Goal: Transaction & Acquisition: Purchase product/service

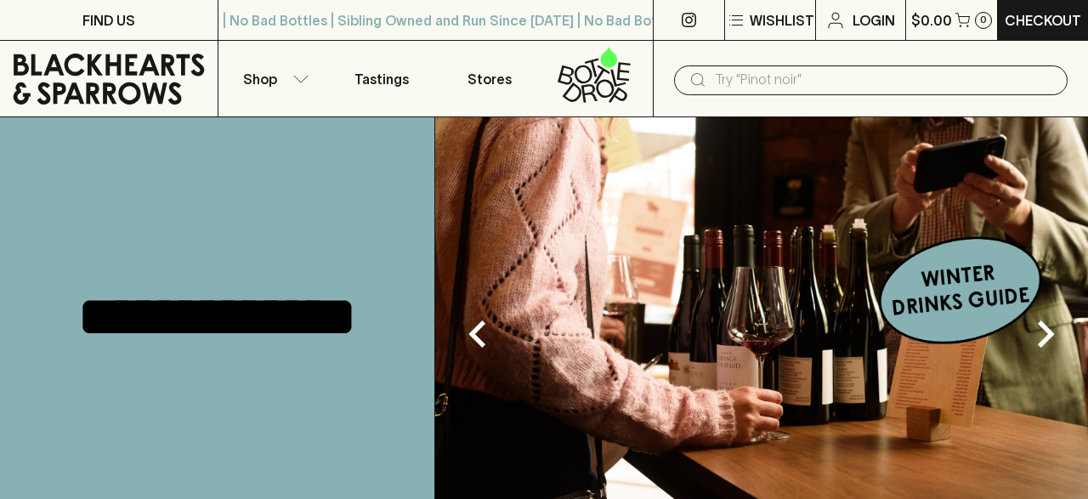
click at [786, 79] on input "text" at bounding box center [884, 79] width 339 height 27
drag, startPoint x: 385, startPoint y: 298, endPoint x: 370, endPoint y: 295, distance: 15.7
click at [384, 298] on div "**********" at bounding box center [217, 316] width 435 height 399
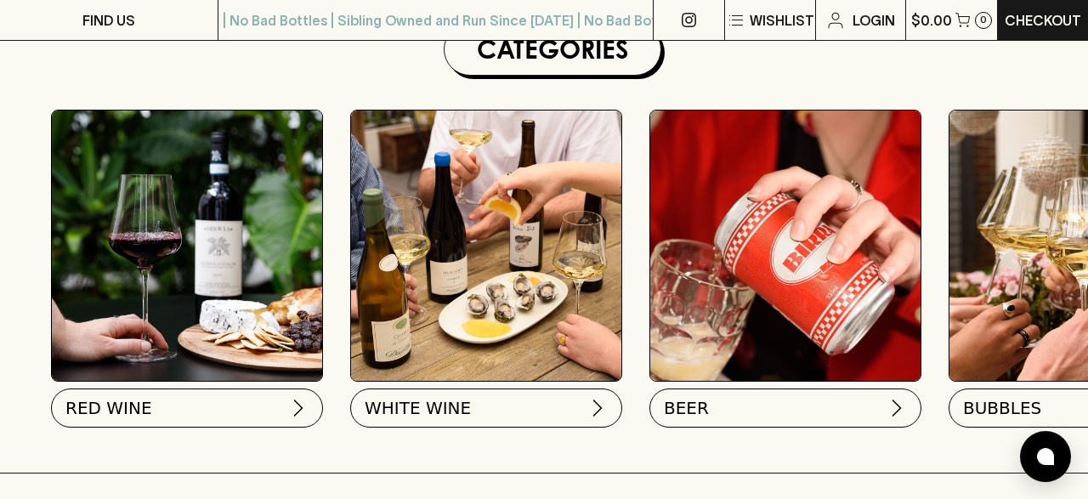
scroll to position [530, 0]
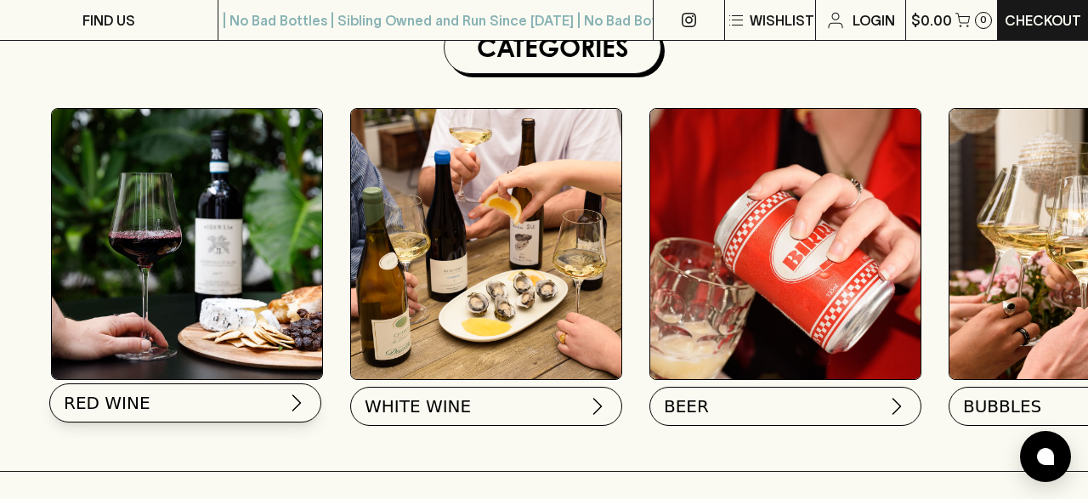
click at [167, 399] on button "RED WINE" at bounding box center [185, 402] width 272 height 39
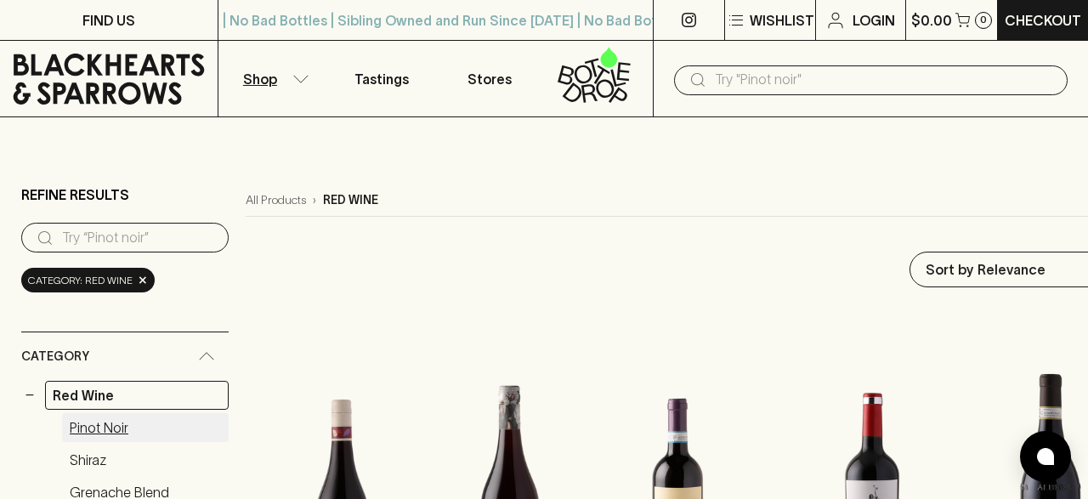
click at [115, 424] on link "Pinot Noir" at bounding box center [145, 427] width 167 height 29
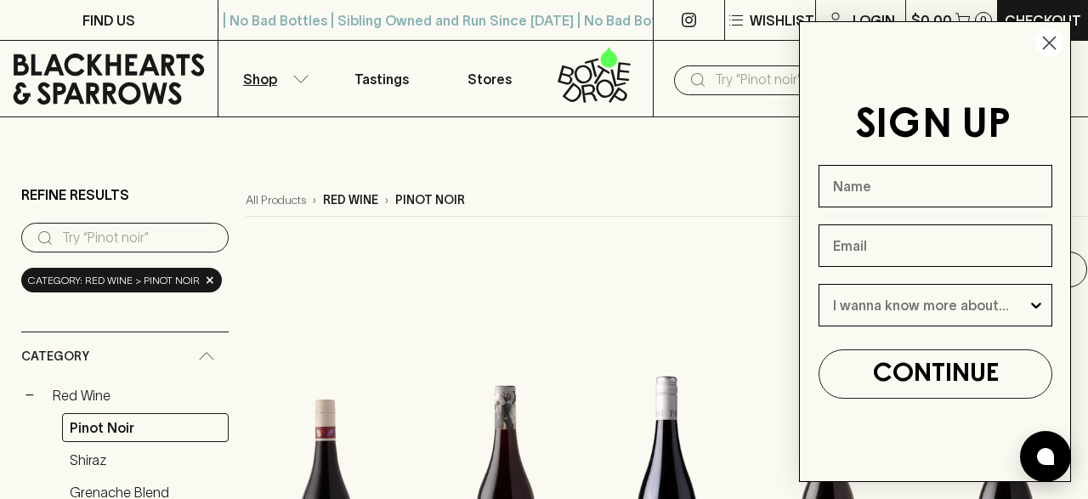
drag, startPoint x: 1048, startPoint y: 37, endPoint x: 839, endPoint y: 273, distance: 314.8
click at [1043, 43] on circle "Close dialog" at bounding box center [1049, 43] width 28 height 28
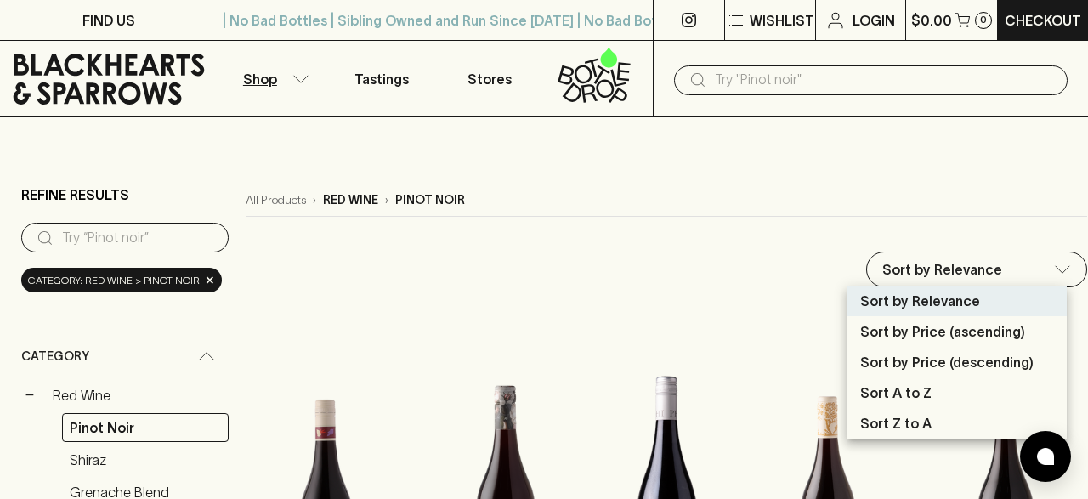
click at [912, 363] on p "Sort by Price (descending)" at bounding box center [946, 362] width 173 height 20
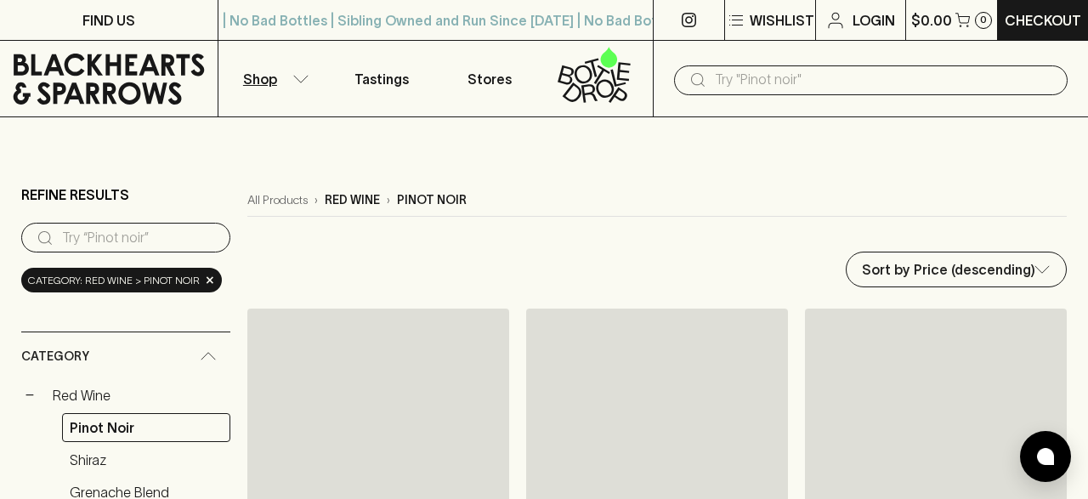
type input "price:desc"
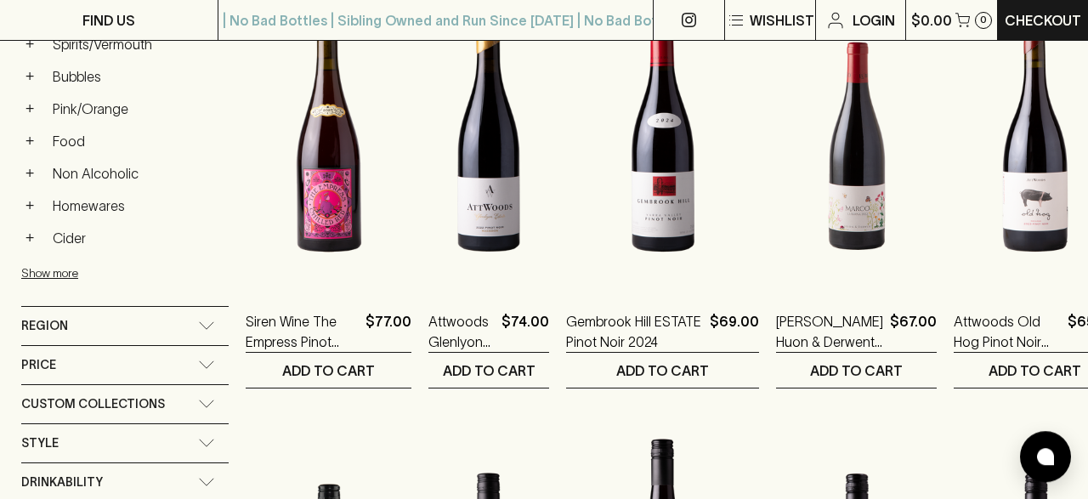
scroll to position [795, 0]
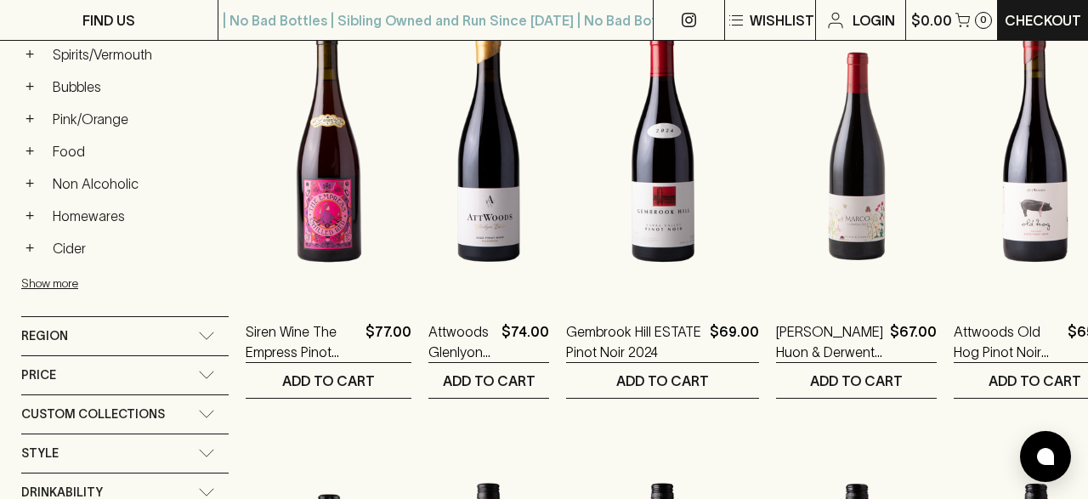
click at [203, 357] on div "Price" at bounding box center [124, 375] width 207 height 38
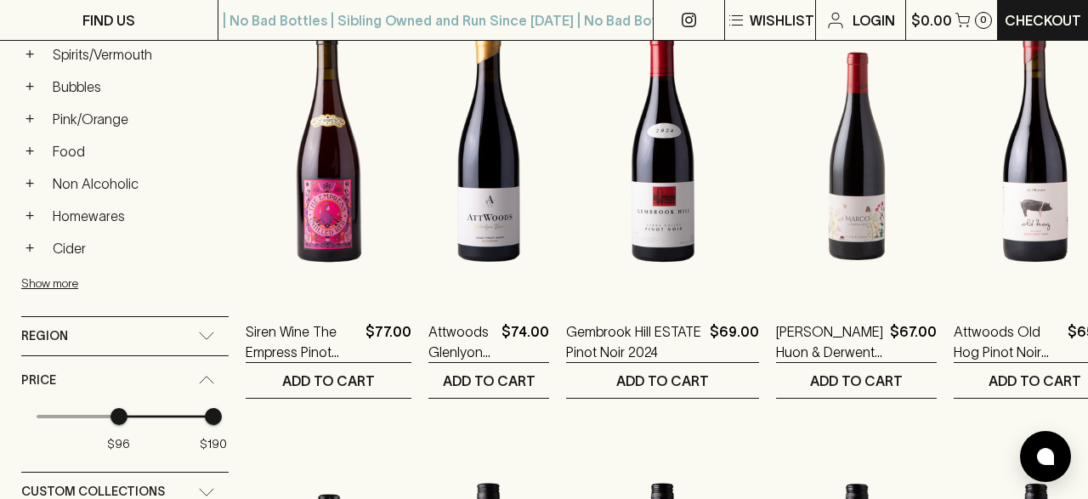
drag, startPoint x: 76, startPoint y: 404, endPoint x: 119, endPoint y: 401, distance: 42.6
click at [119, 408] on span "$96" at bounding box center [118, 416] width 17 height 17
type input "95"
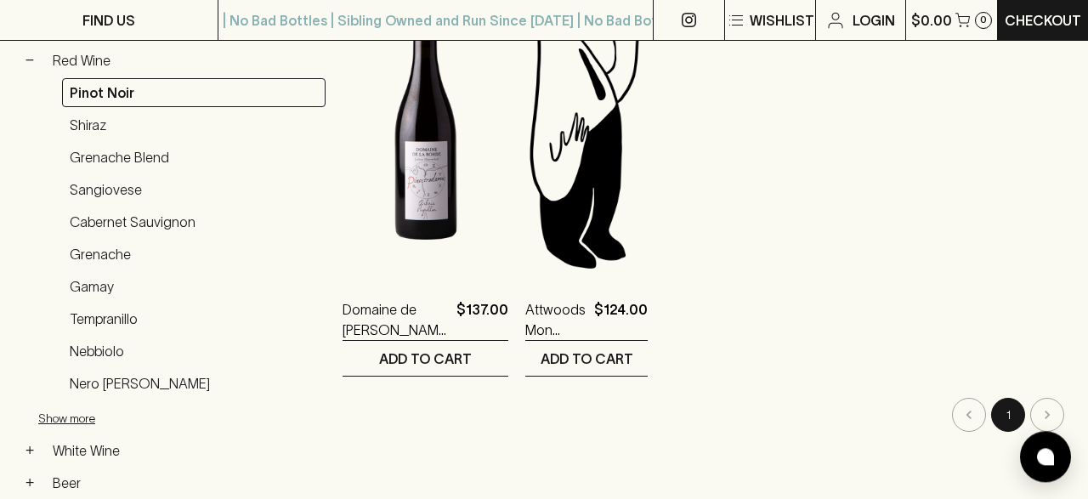
scroll to position [385, 0]
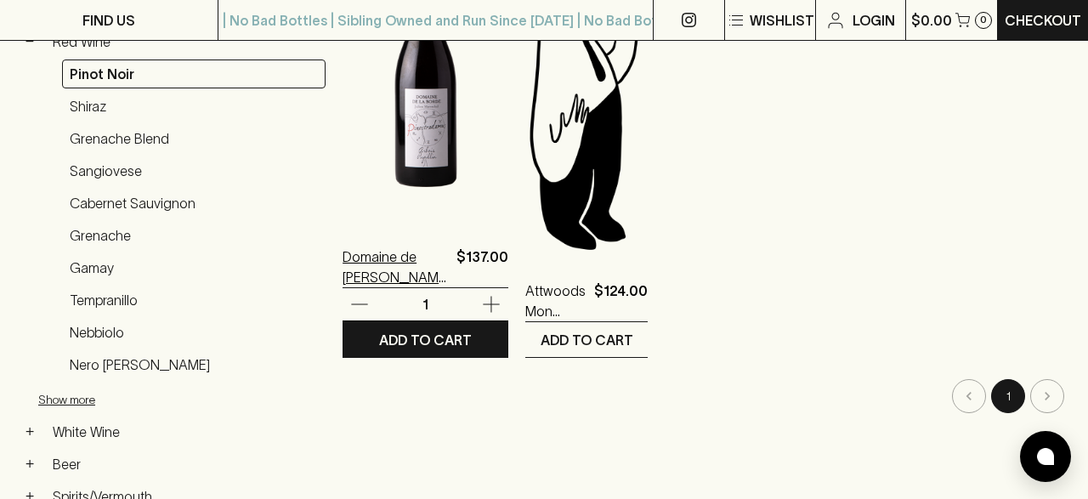
click at [402, 259] on p "Domaine de la Borde Pinostradamus Pinot Noir 2023" at bounding box center [395, 266] width 107 height 41
